Goal: Task Accomplishment & Management: Use online tool/utility

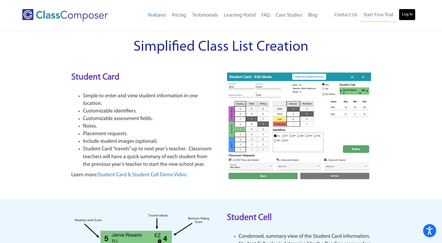
click at [405, 13] on link "Log In" at bounding box center [406, 15] width 17 height 12
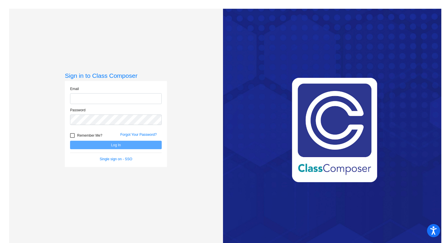
type input "[EMAIL_ADDRESS][DOMAIN_NAME]"
click at [85, 137] on span "Remember Me?" at bounding box center [89, 135] width 25 height 7
click at [72, 138] on input "Remember Me?" at bounding box center [72, 138] width 0 height 0
checkbox input "true"
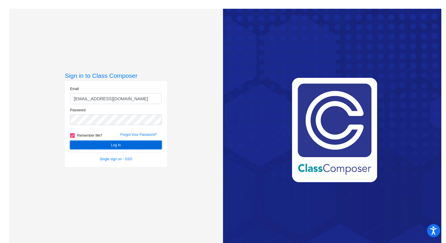
click at [94, 146] on button "Log In" at bounding box center [116, 145] width 92 height 8
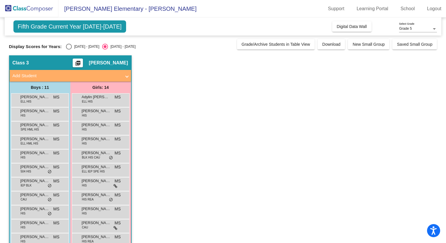
click at [81, 64] on mat-icon "picture_as_pdf" at bounding box center [77, 64] width 7 height 8
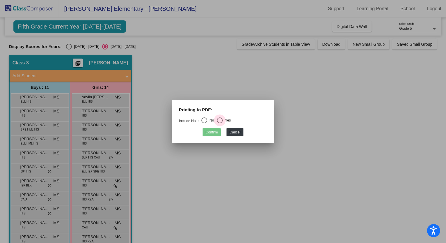
click at [219, 120] on div "Select an option" at bounding box center [220, 121] width 6 height 6
click at [219, 123] on input "Yes" at bounding box center [219, 123] width 0 height 0
radio input "true"
click at [215, 133] on button "Confirm" at bounding box center [212, 132] width 18 height 8
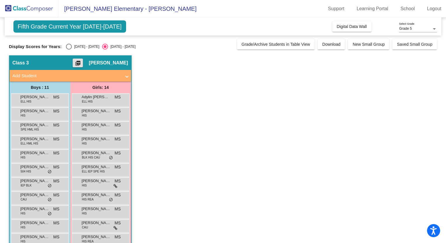
click at [191, 100] on app-classroom "Class 3 picture_as_pdf Melissa Scott Add Student First Name Last Name Student I…" at bounding box center [223, 176] width 428 height 243
click at [0, 0] on div "Girls: 14" at bounding box center [0, 0] width 0 height 0
click at [404, 30] on span "Grade 5" at bounding box center [405, 29] width 13 height 4
click at [373, 32] on div at bounding box center [223, 121] width 446 height 243
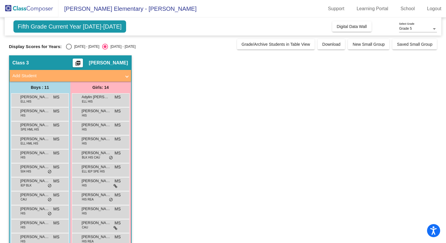
click at [66, 48] on div "Select an option" at bounding box center [69, 47] width 6 height 6
click at [69, 50] on input "2024 - 2025" at bounding box center [69, 50] width 0 height 0
radio input "true"
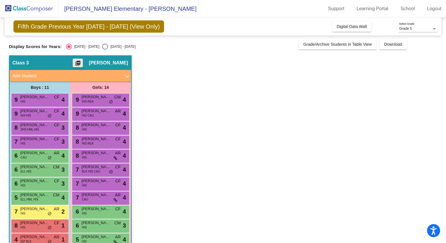
click at [81, 63] on mat-icon "picture_as_pdf" at bounding box center [77, 64] width 7 height 8
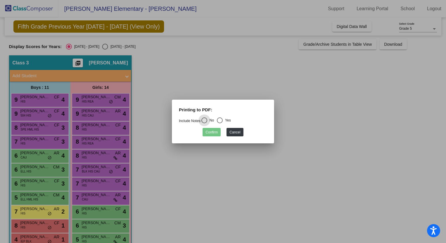
click at [223, 123] on div "Select an option" at bounding box center [220, 121] width 6 height 6
click at [220, 123] on input "Yes" at bounding box center [219, 123] width 0 height 0
radio input "true"
click at [218, 133] on button "Confirm" at bounding box center [212, 132] width 18 height 8
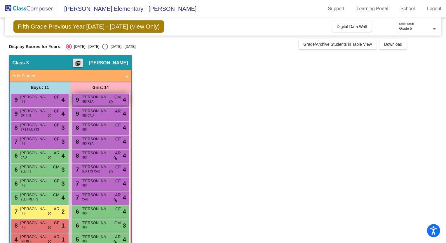
click at [95, 104] on div "9 Jayley Flores HIS REA CM lock do_not_disturb_alt 4" at bounding box center [101, 100] width 56 height 12
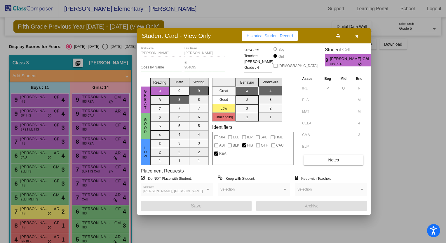
click at [357, 32] on button "button" at bounding box center [356, 36] width 19 height 11
